Goal: Navigation & Orientation: Go to known website

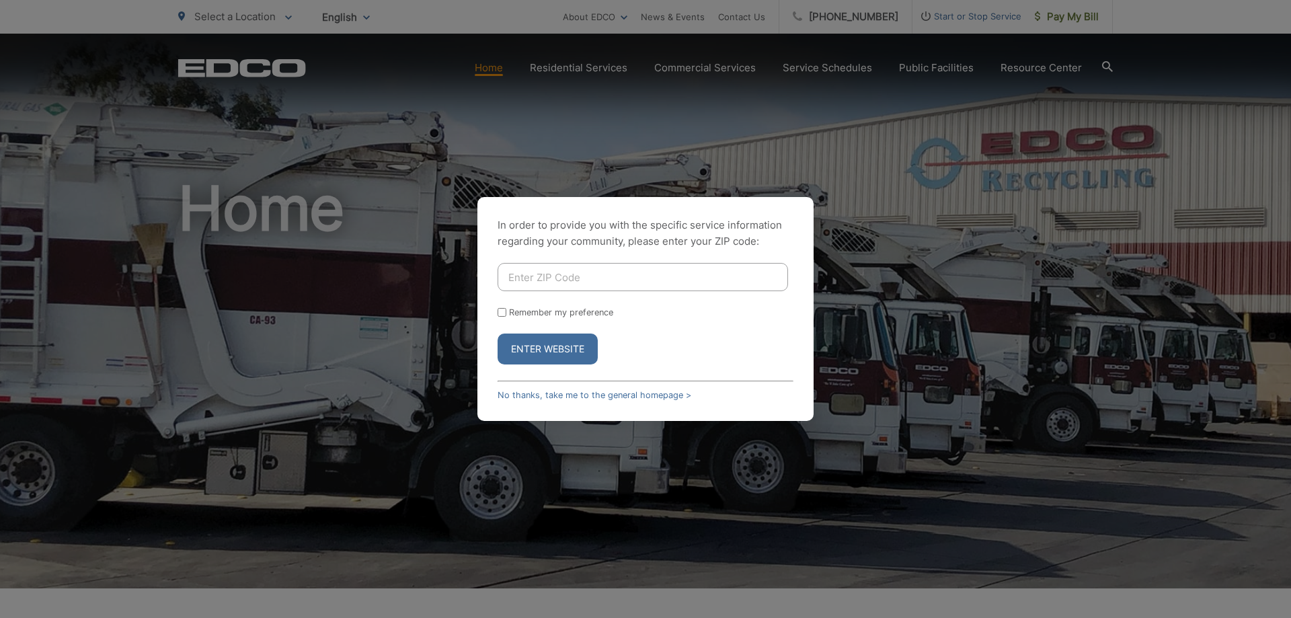
click at [550, 354] on button "Enter Website" at bounding box center [548, 349] width 100 height 31
click at [548, 274] on input "Enter ZIP Code" at bounding box center [643, 277] width 291 height 28
click at [498, 334] on button "Enter Website" at bounding box center [548, 349] width 100 height 31
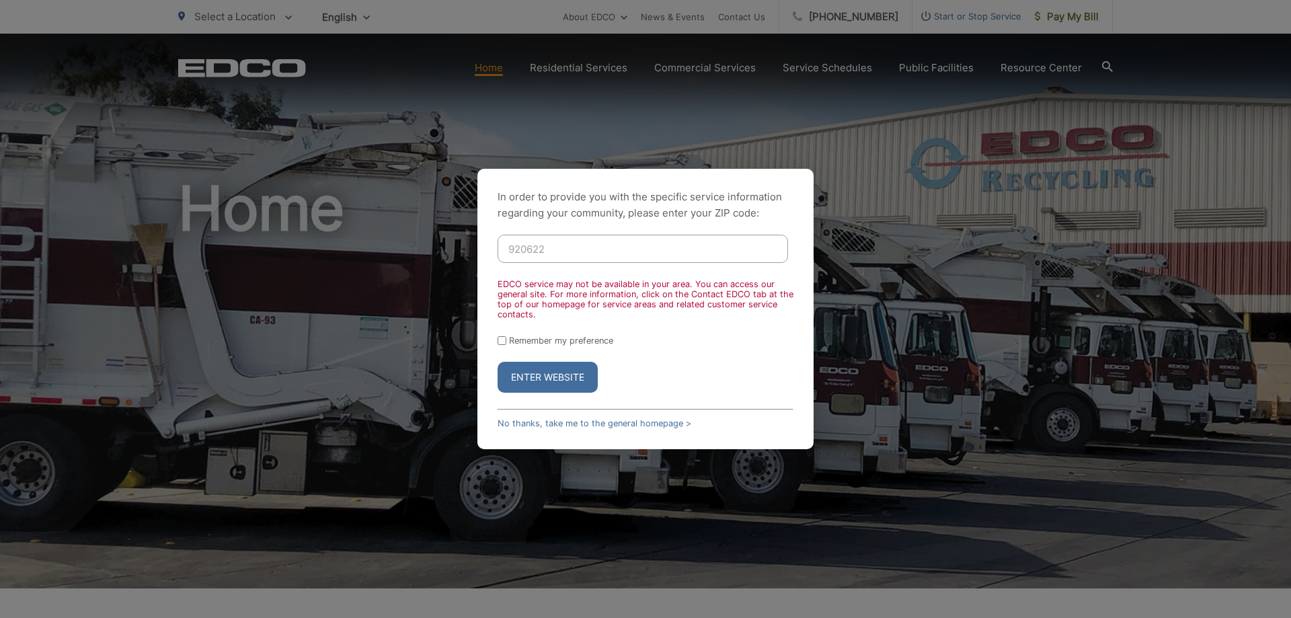
drag, startPoint x: 582, startPoint y: 249, endPoint x: 473, endPoint y: 250, distance: 108.3
click at [473, 250] on div "In order to provide you with the specific service information regarding your co…" at bounding box center [645, 309] width 1291 height 618
type input "92081"
click at [498, 362] on button "Enter Website" at bounding box center [548, 377] width 100 height 31
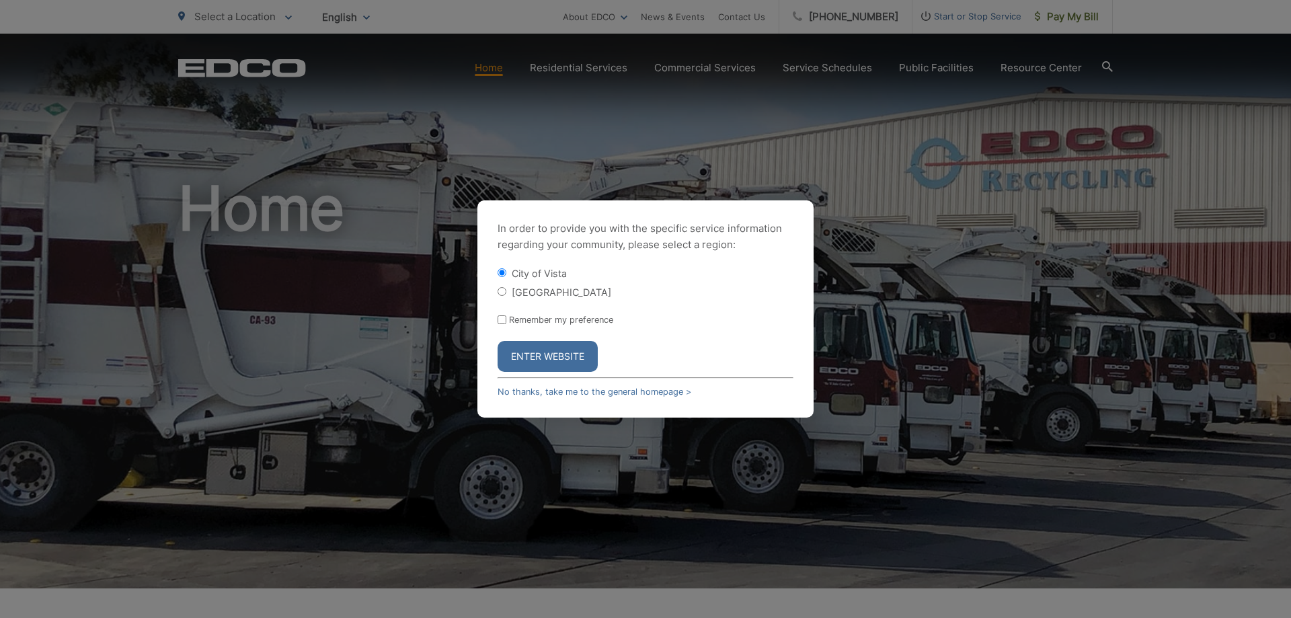
click at [535, 357] on button "Enter Website" at bounding box center [548, 356] width 100 height 31
